Goal: Task Accomplishment & Management: Use online tool/utility

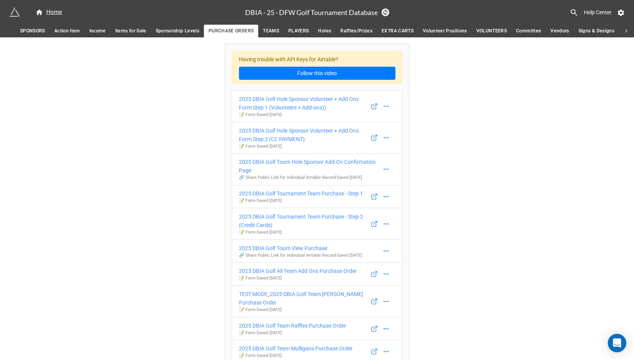
click at [276, 27] on span "TEAMS" at bounding box center [271, 31] width 16 height 8
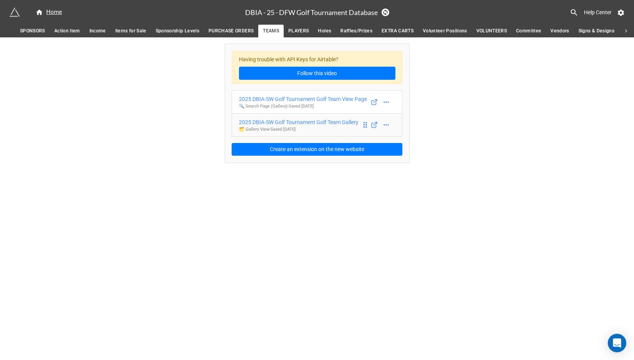
click at [317, 126] on div "2025 DBIA-SW Golf Tournament Golf Team Gallery" at bounding box center [298, 122] width 119 height 8
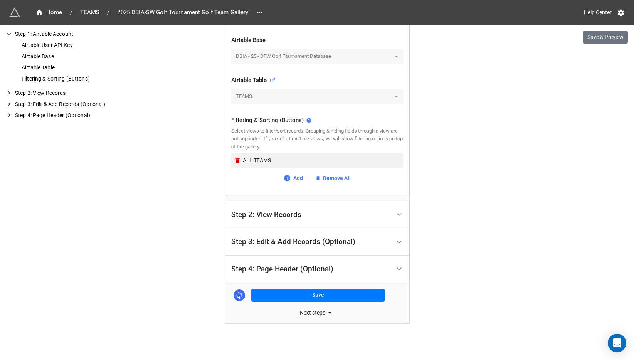
click at [253, 211] on div "Step 2: View Records" at bounding box center [266, 215] width 70 height 8
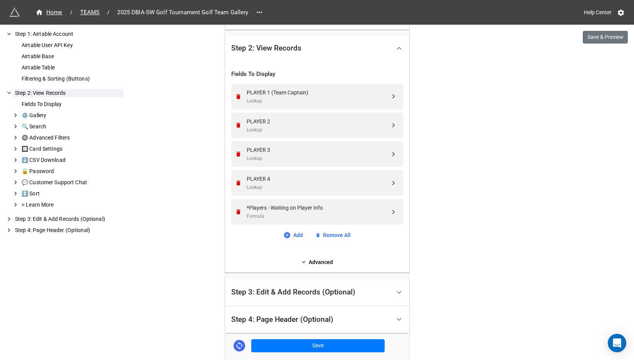
scroll to position [223, 0]
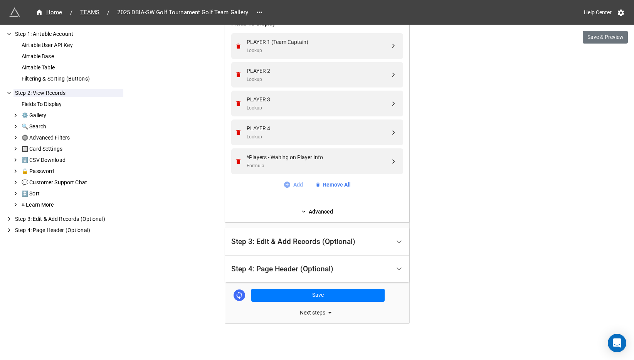
click at [293, 183] on link "Add" at bounding box center [293, 184] width 20 height 8
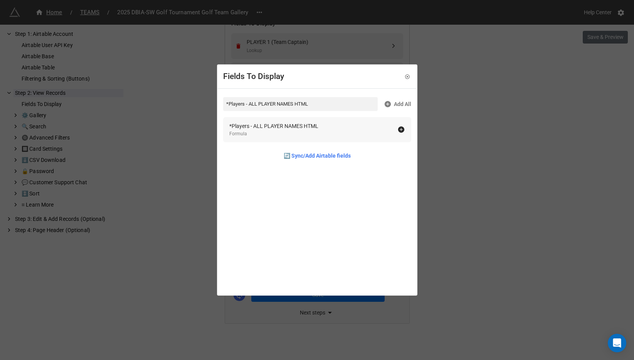
type input "*Players - ALL PLAYER NAMES HTML"
click at [323, 124] on div "*Players - ALL PLAYER NAMES HTML Formula" at bounding box center [313, 130] width 168 height 16
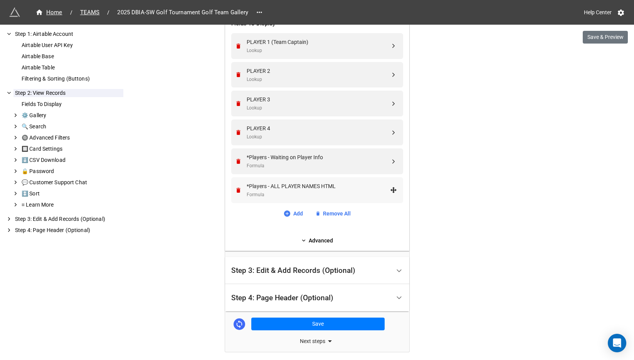
click at [292, 180] on div "*Players - ALL PLAYER NAMES HTML Formula" at bounding box center [316, 190] width 162 height 26
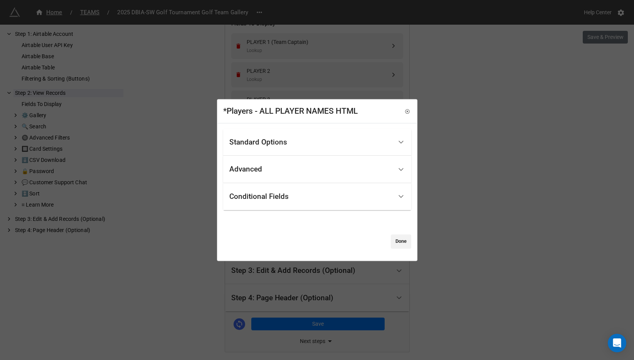
click at [293, 142] on div "Standard Options" at bounding box center [310, 142] width 163 height 18
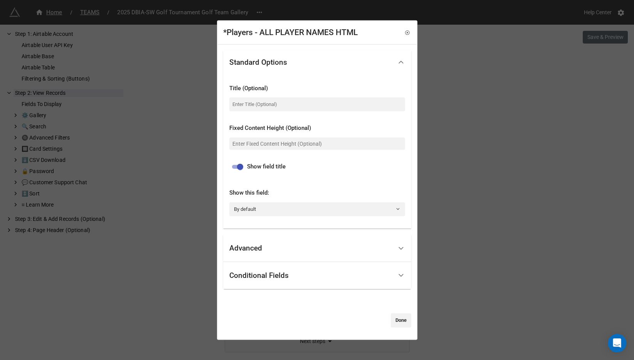
click at [240, 162] on input "checkbox" at bounding box center [240, 166] width 28 height 9
checkbox input "false"
click at [261, 237] on div "Advanced" at bounding box center [317, 248] width 188 height 27
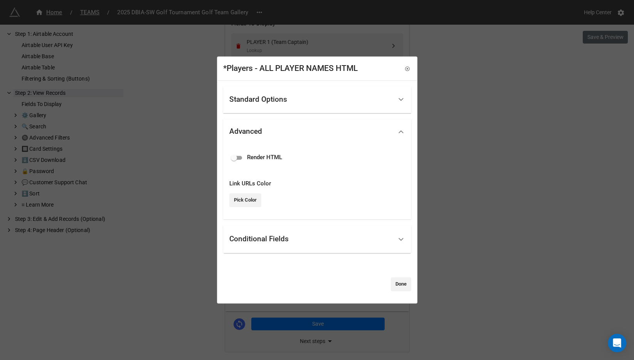
click at [246, 159] on div "Render HTML" at bounding box center [317, 157] width 176 height 9
click at [238, 159] on input "checkbox" at bounding box center [234, 157] width 28 height 9
checkbox input "true"
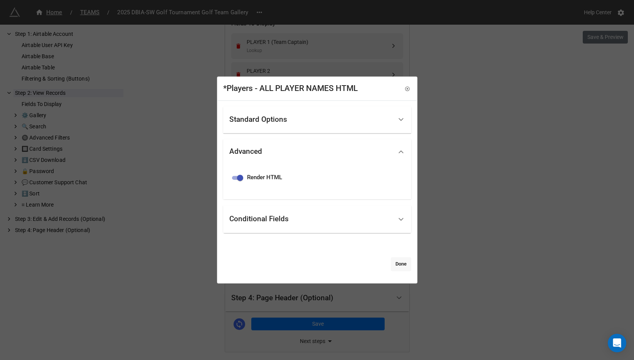
click at [400, 270] on link "Done" at bounding box center [401, 264] width 20 height 14
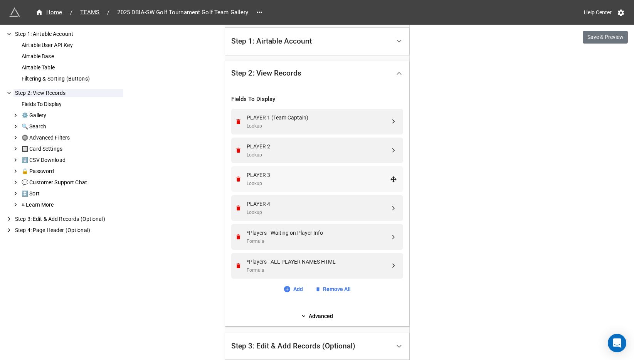
scroll to position [146, 0]
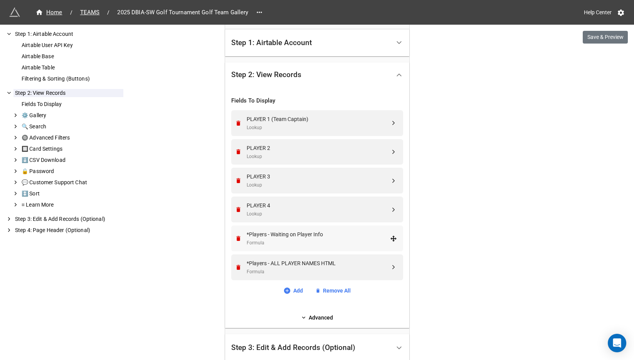
click at [238, 233] on div "*Players - Waiting on Player Info Formula" at bounding box center [316, 238] width 162 height 26
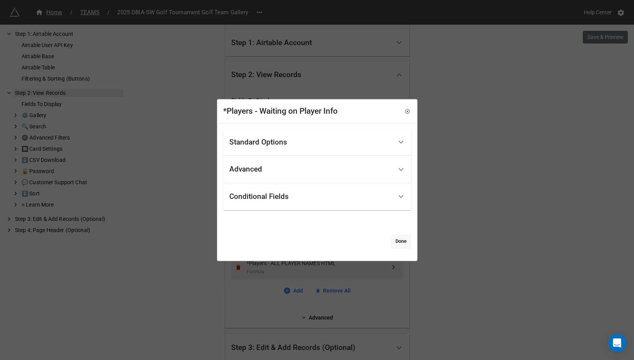
click at [394, 243] on link "Done" at bounding box center [401, 241] width 20 height 14
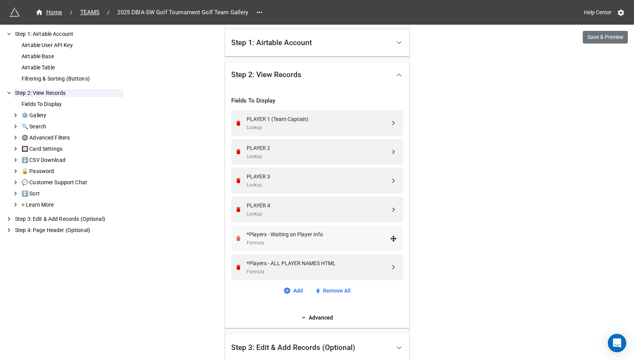
click at [237, 236] on icon "Remove" at bounding box center [238, 238] width 4 height 5
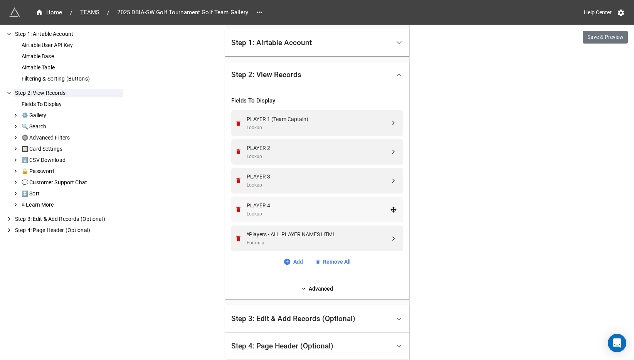
click at [236, 202] on div "PLAYER 4 Lookup" at bounding box center [316, 209] width 162 height 26
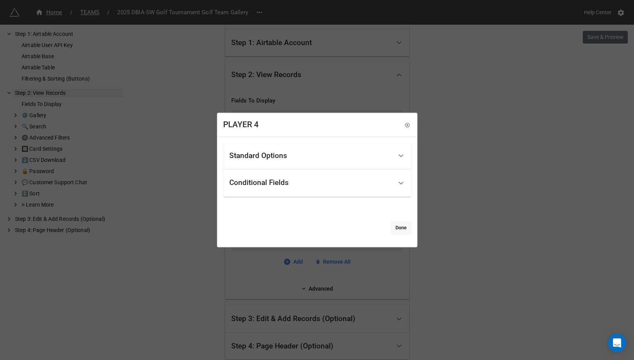
click at [394, 226] on link "Done" at bounding box center [401, 228] width 20 height 14
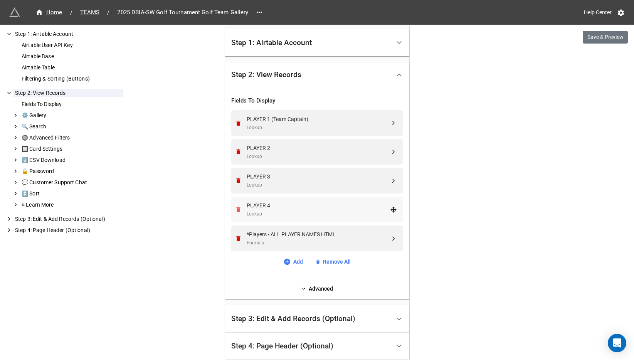
click at [235, 206] on icon "Remove" at bounding box center [238, 209] width 7 height 7
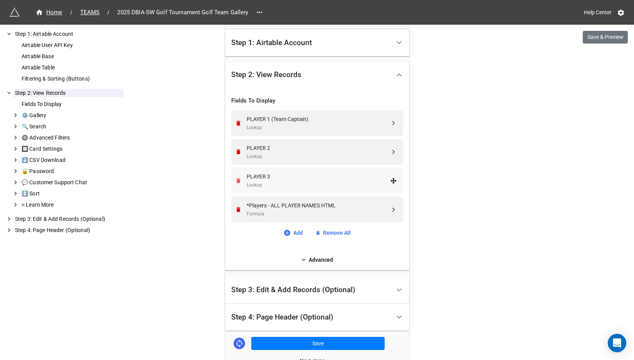
click at [236, 178] on icon "Remove" at bounding box center [238, 180] width 4 height 5
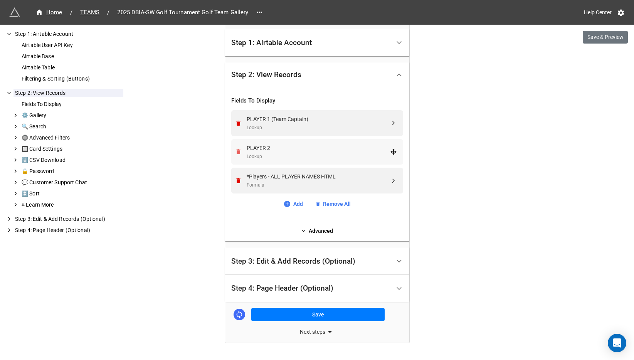
click at [236, 149] on icon "Remove" at bounding box center [238, 151] width 4 height 5
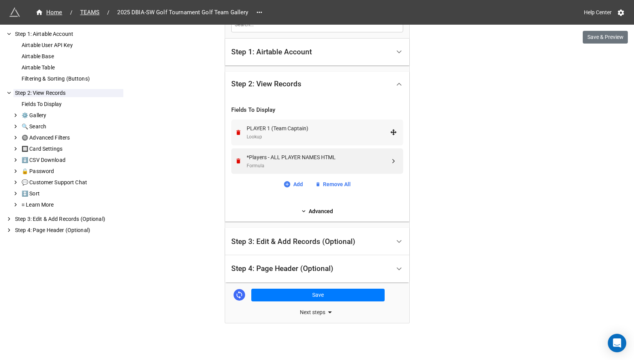
click at [236, 126] on div "PLAYER 1 (Team Captain) Lookup" at bounding box center [316, 132] width 162 height 26
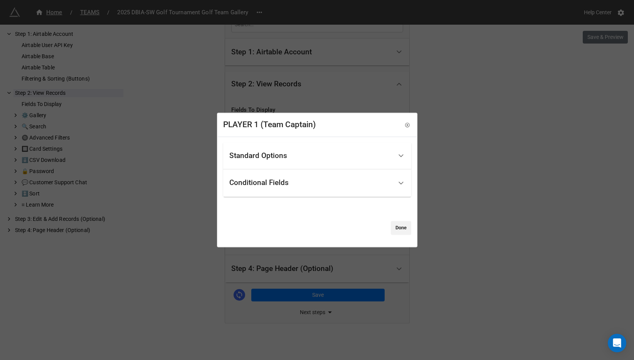
click at [400, 219] on div "Standard Options Title (Optional) Fixed Content Height (Optional) Show field ti…" at bounding box center [317, 188] width 188 height 93
click at [400, 228] on link "Done" at bounding box center [401, 228] width 20 height 14
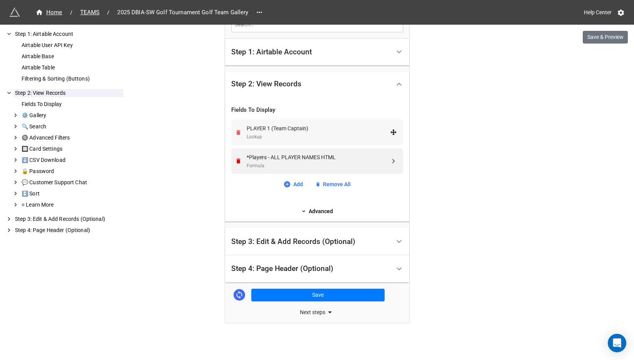
click at [238, 132] on icon "Remove" at bounding box center [238, 132] width 7 height 7
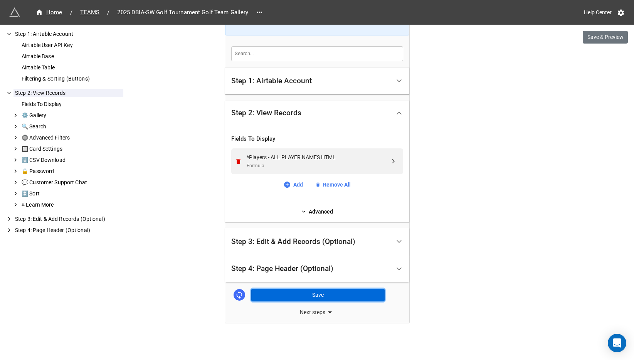
click at [292, 288] on button "Save" at bounding box center [317, 294] width 133 height 13
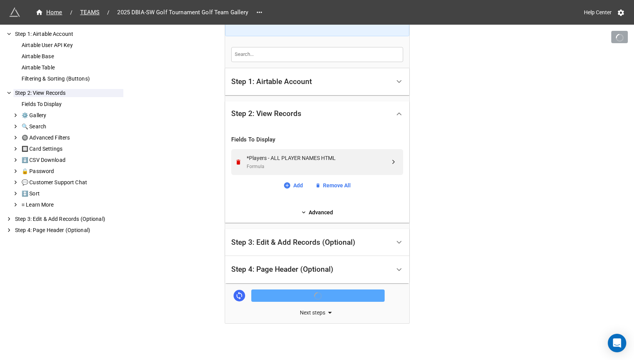
scroll to position [108, 0]
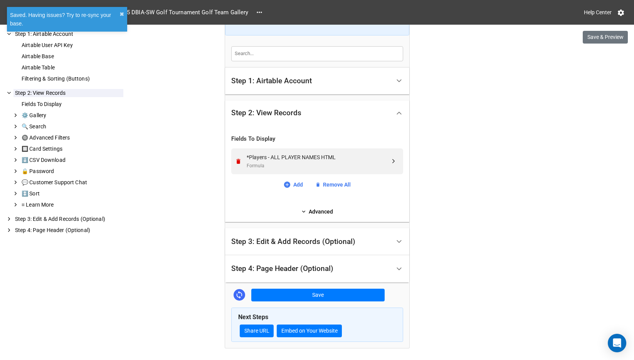
click at [605, 44] on div "Home / TEAMS / 2025 DBIA-SW Golf Tournament Golf Team Gallery Help Center Save …" at bounding box center [317, 139] width 634 height 494
click at [605, 38] on button "Save & Preview" at bounding box center [604, 37] width 45 height 13
